Goal: Task Accomplishment & Management: Complete application form

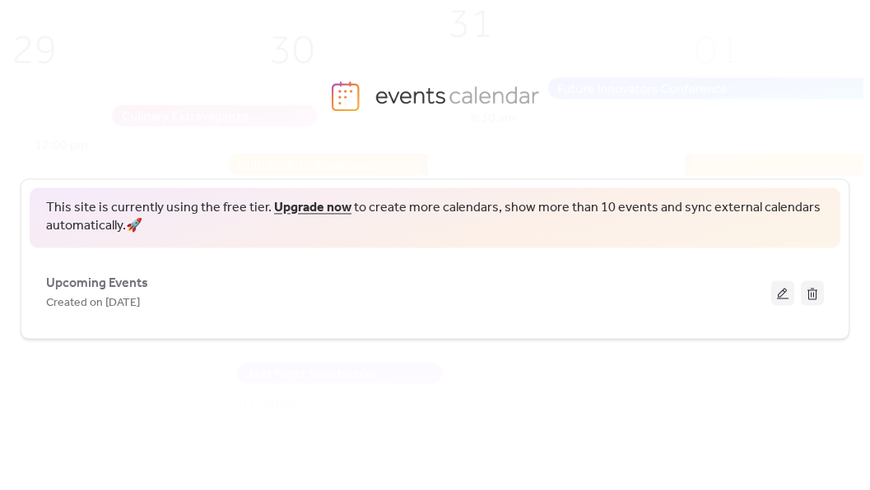
scroll to position [2, 0]
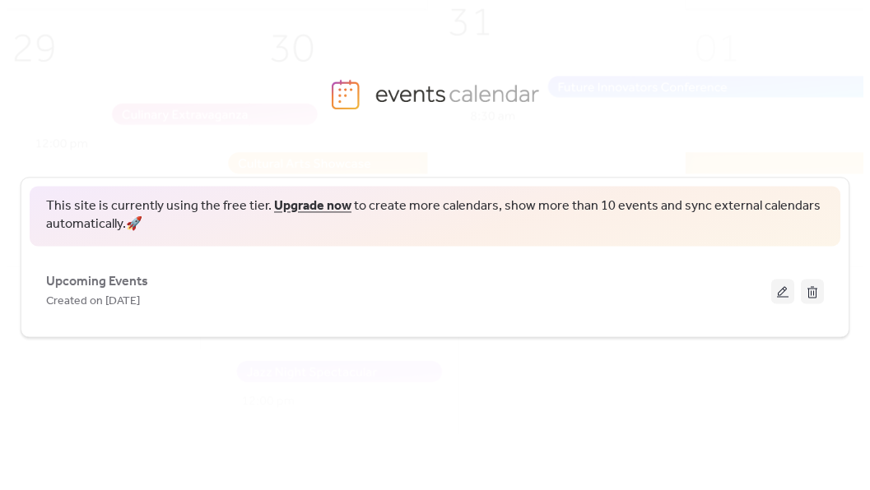
click at [452, 95] on img at bounding box center [459, 249] width 1113 height 550
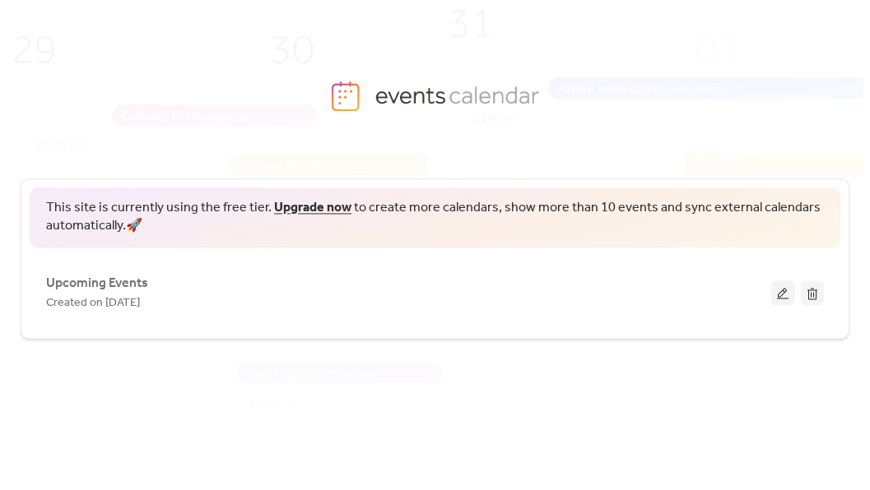
scroll to position [0, 0]
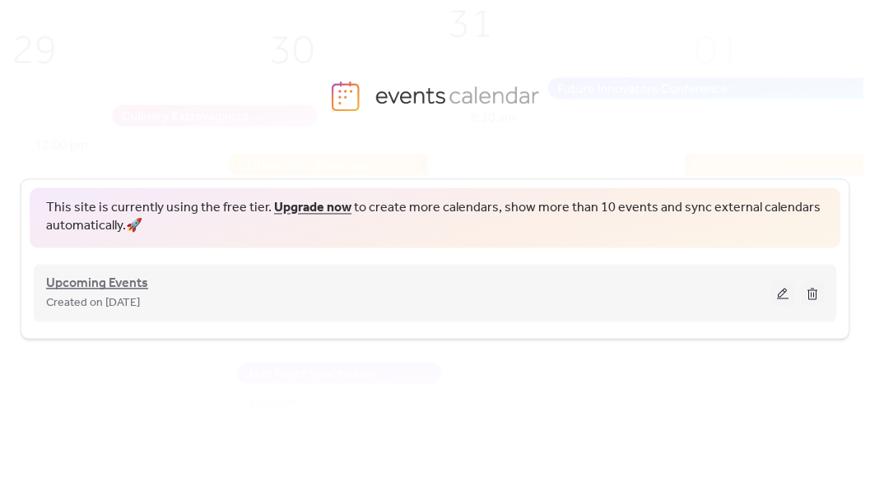
click at [108, 284] on span "Upcoming Events" at bounding box center [97, 284] width 102 height 20
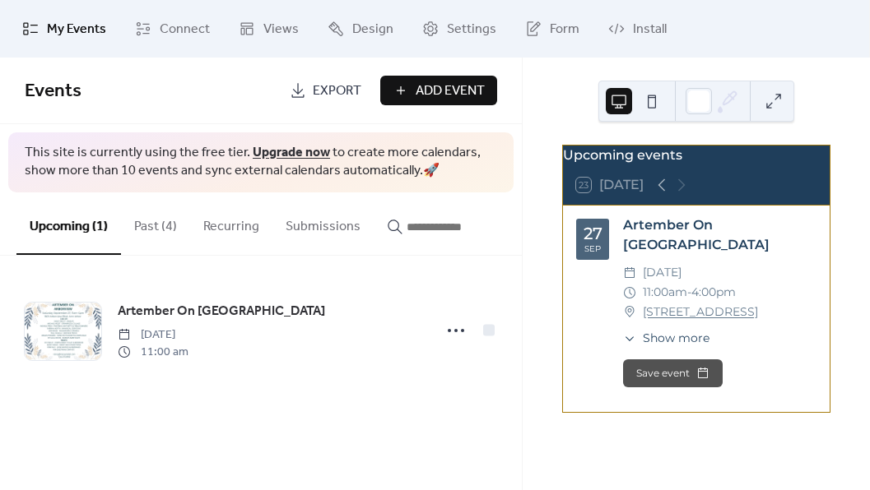
click at [446, 100] on span "Add Event" at bounding box center [450, 91] width 69 height 20
